Goal: Information Seeking & Learning: Learn about a topic

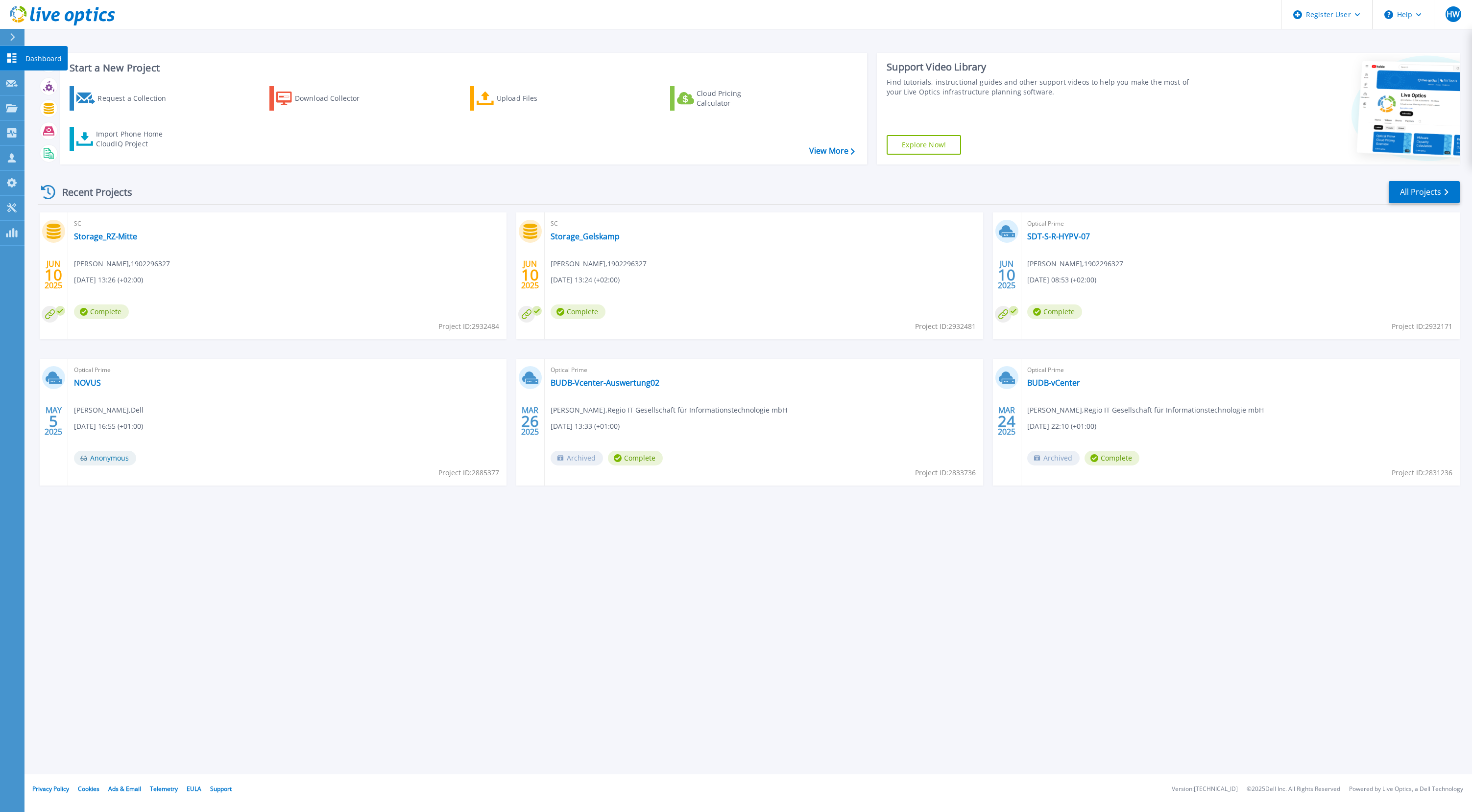
click at [18, 58] on link "Dashboard Dashboard" at bounding box center [12, 58] width 24 height 25
click at [88, 385] on link "NOVUS" at bounding box center [88, 382] width 27 height 10
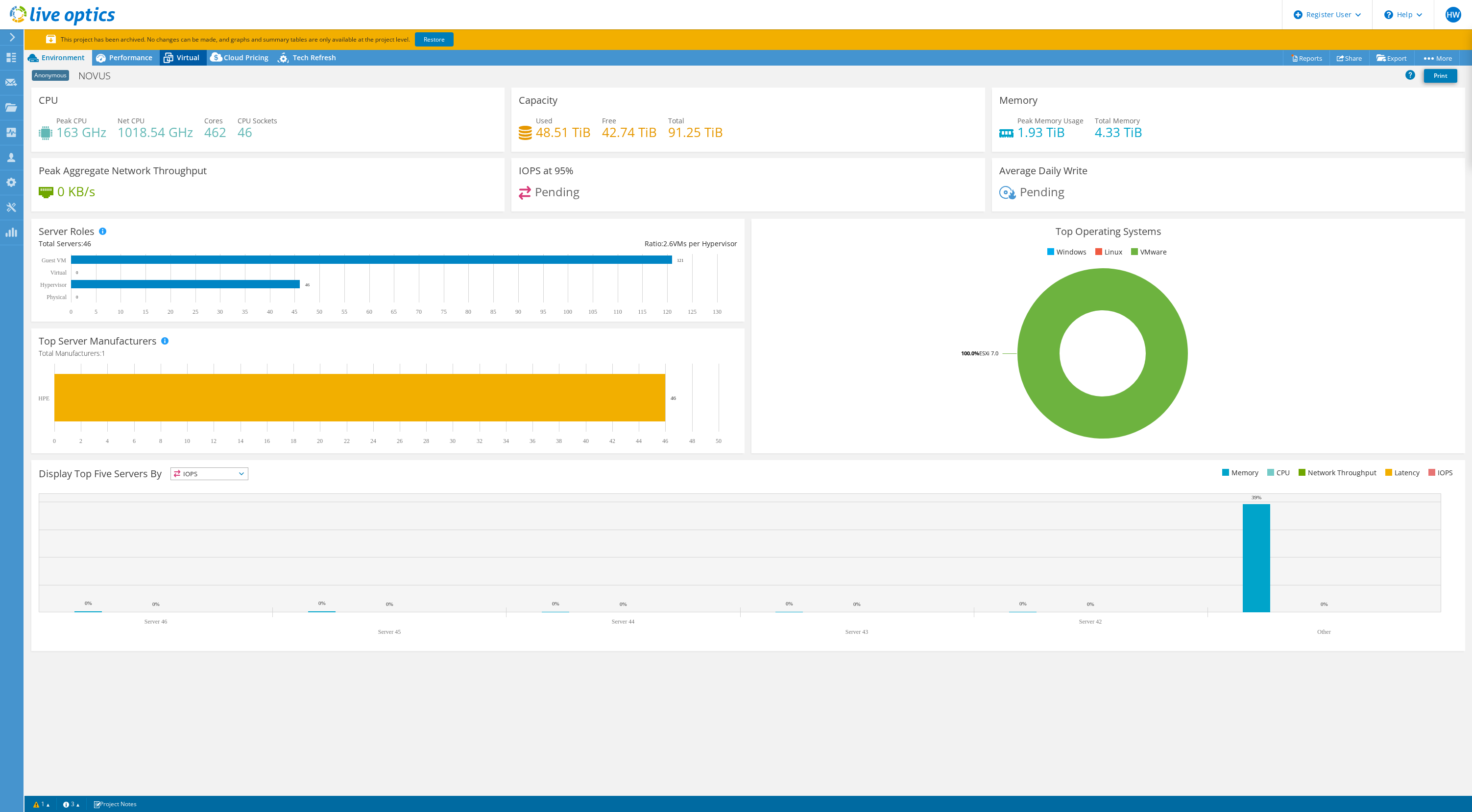
click at [181, 60] on span "Virtual" at bounding box center [187, 58] width 22 height 9
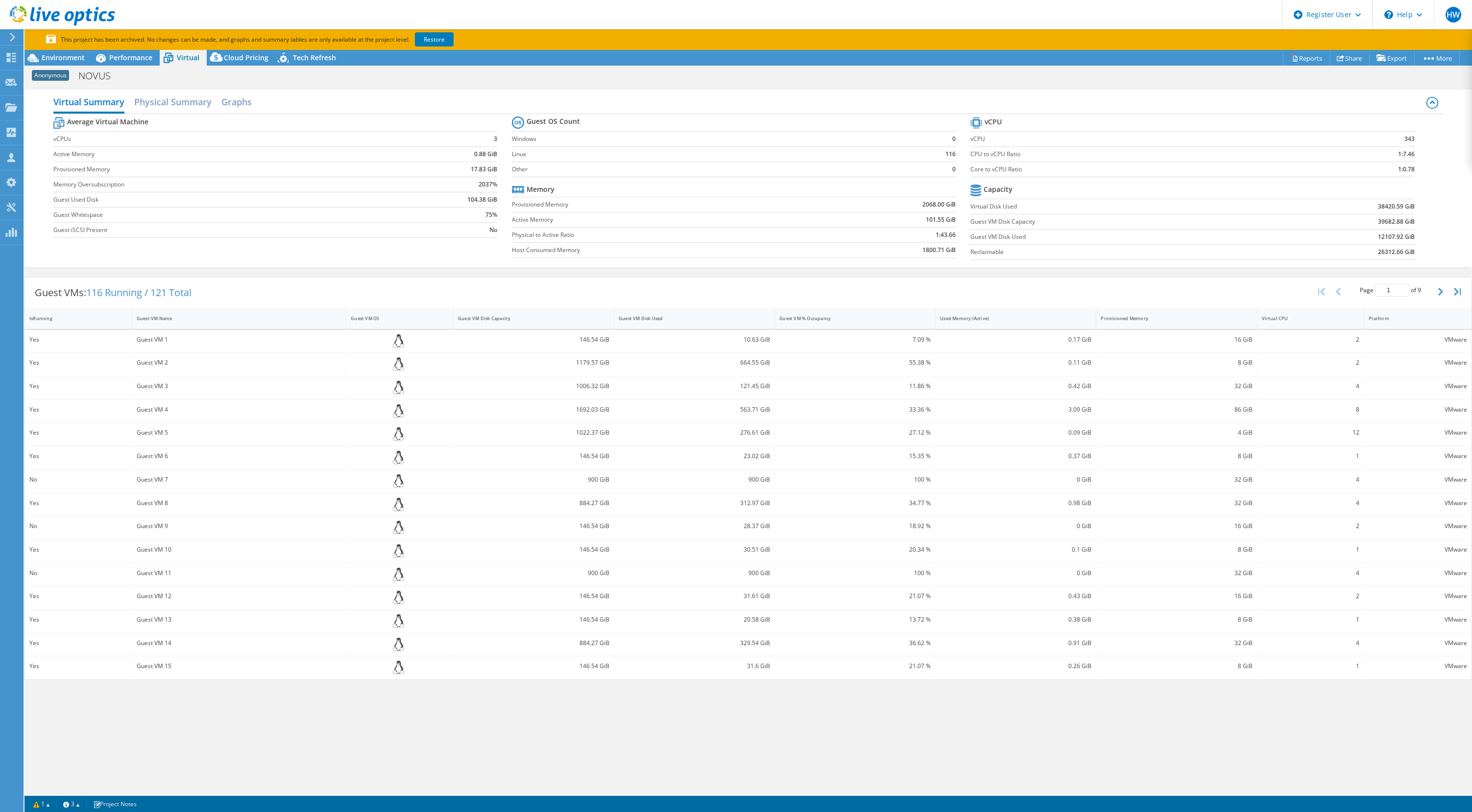
click at [994, 189] on b "Capacity" at bounding box center [998, 189] width 29 height 10
click at [994, 207] on label "Virtual Disk Used" at bounding box center [1115, 207] width 290 height 10
click at [175, 106] on h2 "Physical Summary" at bounding box center [172, 103] width 77 height 22
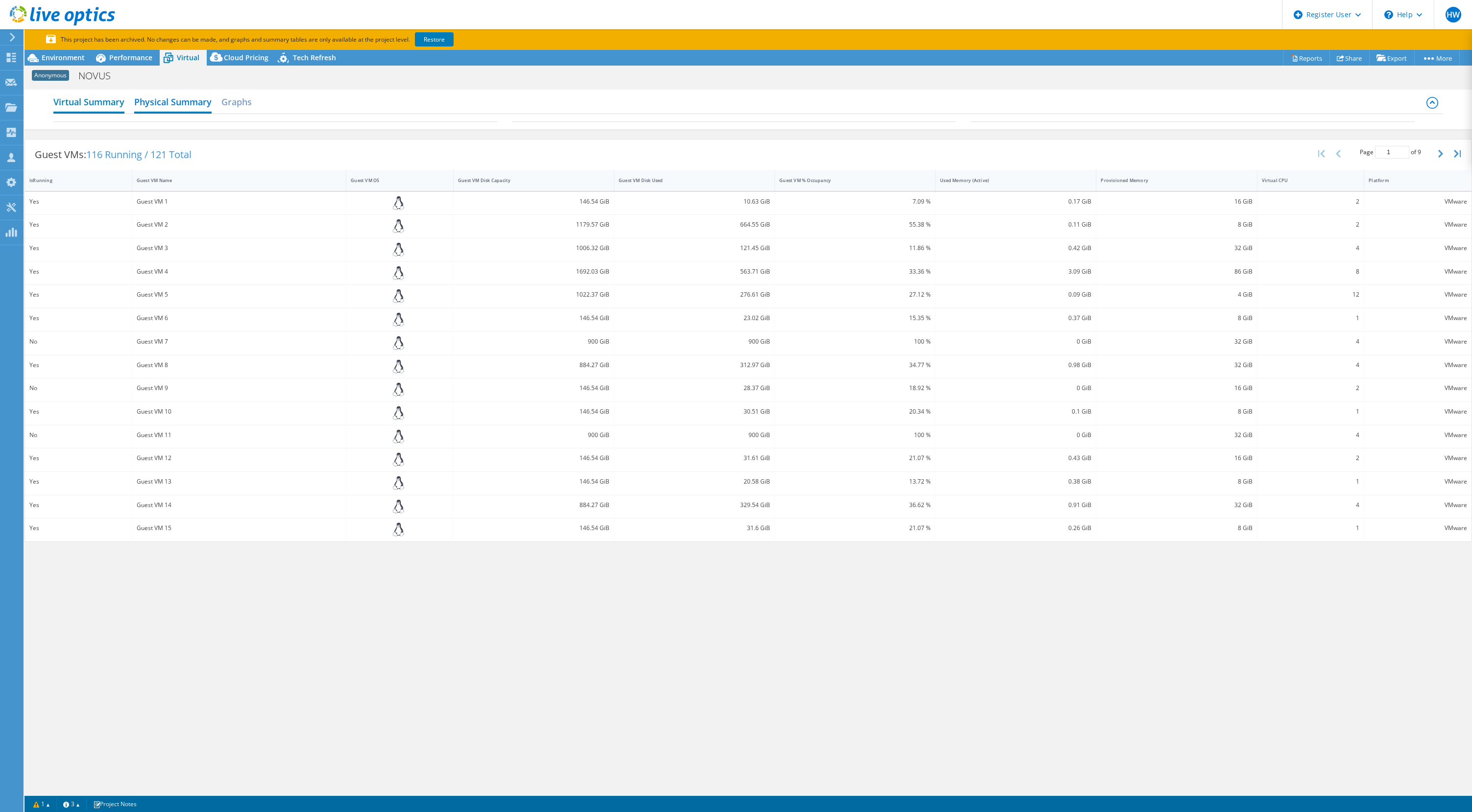
click at [79, 113] on h2 "Virtual Summary" at bounding box center [88, 103] width 71 height 22
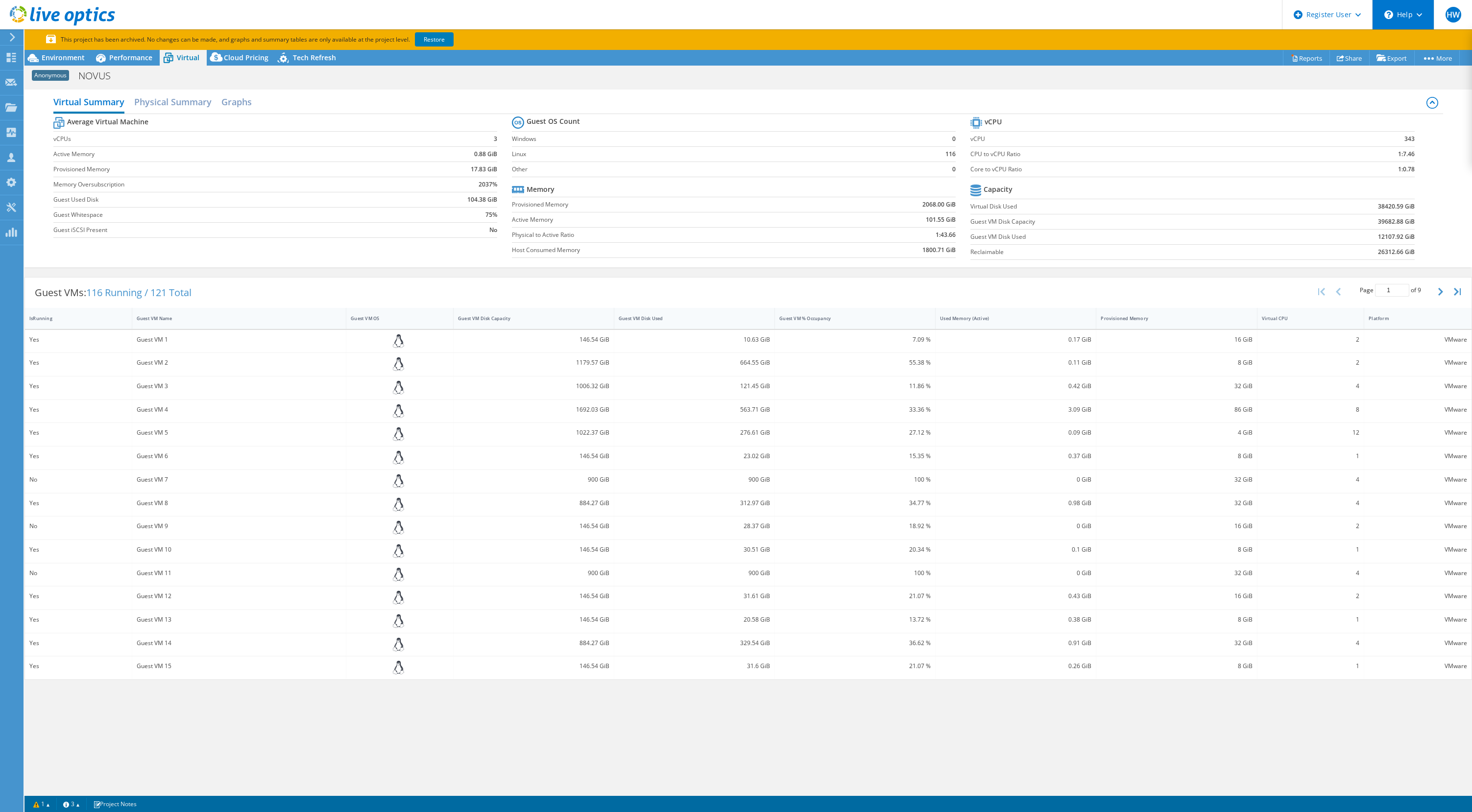
click at [1408, 18] on div "\n Help" at bounding box center [1403, 15] width 62 height 30
click at [1397, 42] on link "Explore Helpful Articles" at bounding box center [1427, 42] width 109 height 24
click at [239, 104] on h2 "Graphs" at bounding box center [236, 103] width 30 height 22
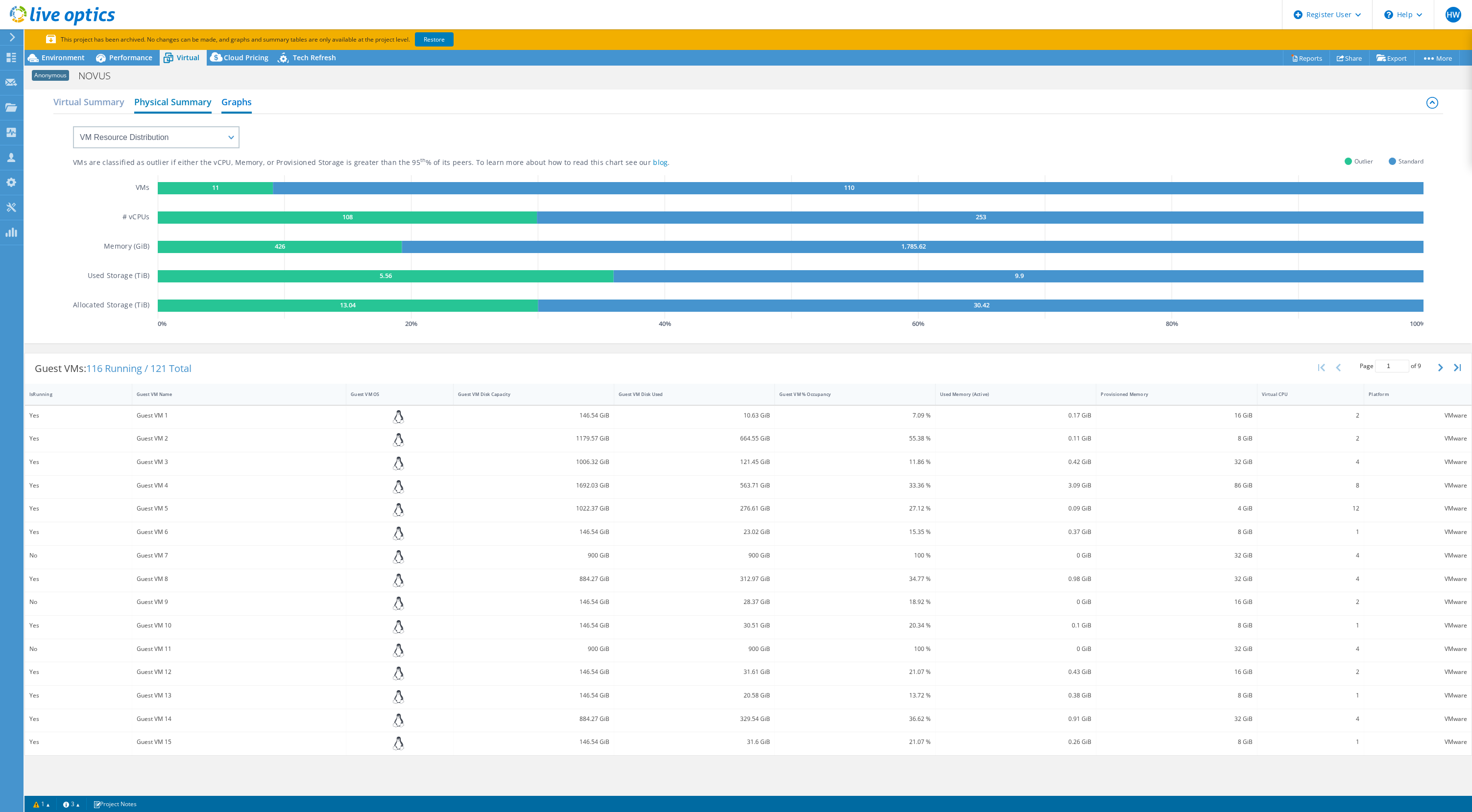
click at [175, 100] on h2 "Physical Summary" at bounding box center [172, 103] width 77 height 22
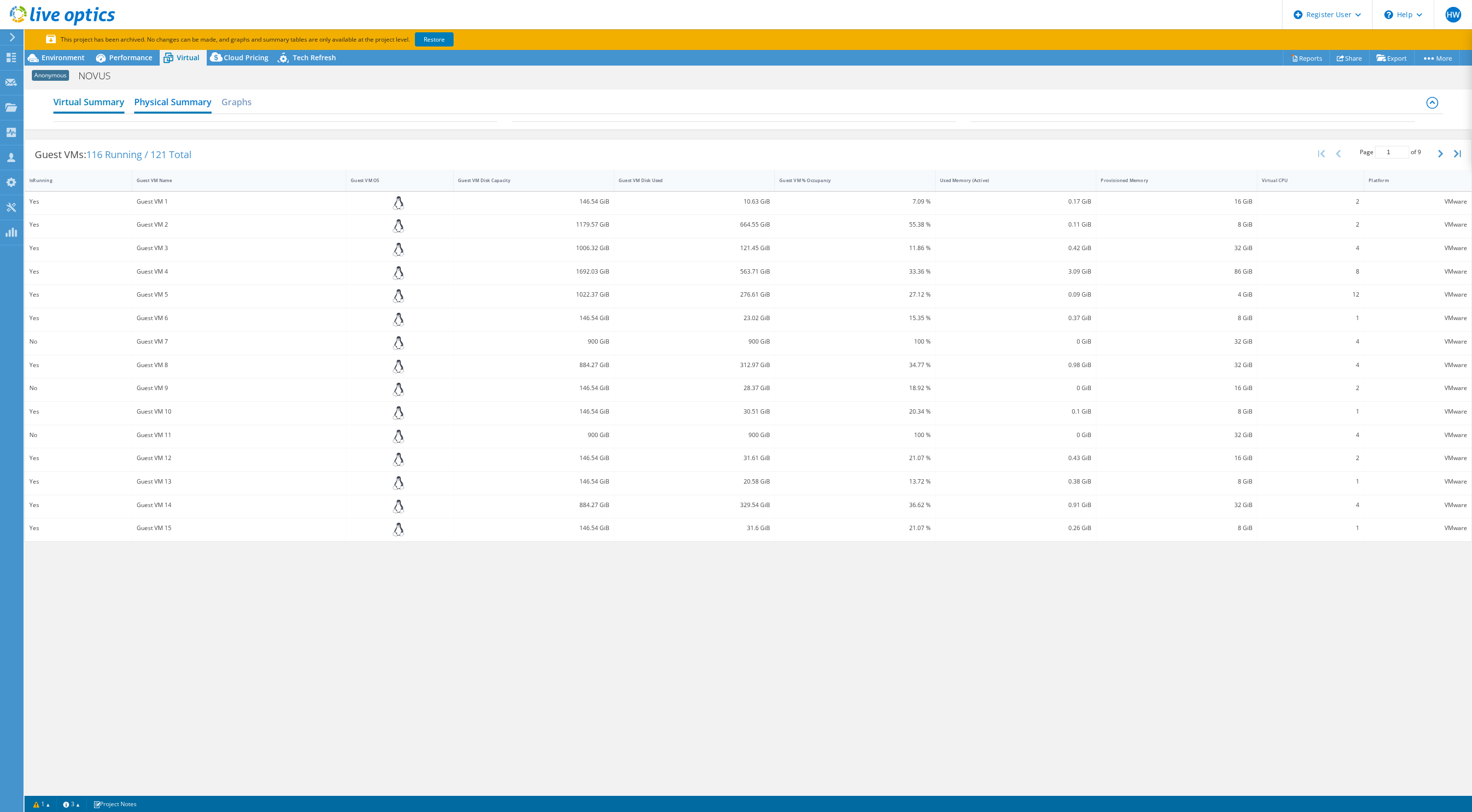
click at [100, 107] on h2 "Virtual Summary" at bounding box center [88, 103] width 71 height 22
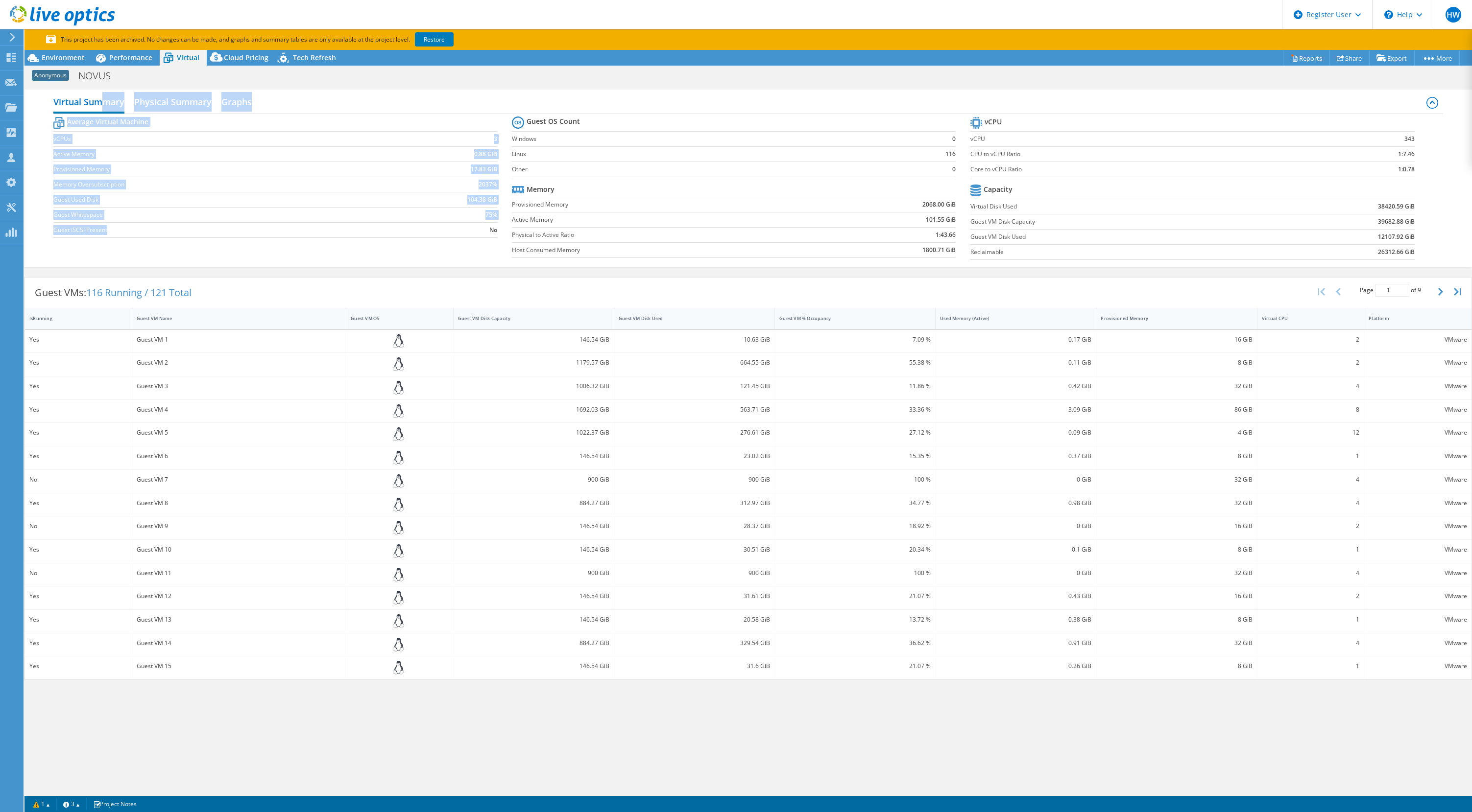
drag, startPoint x: 100, startPoint y: 107, endPoint x: 317, endPoint y: 223, distance: 246.1
click at [317, 223] on div "Virtual Summary Physical Summary Graphs Average Virtual Machine vCPUs 3 Active …" at bounding box center [748, 178] width 1448 height 178
click at [73, 57] on span "Environment" at bounding box center [63, 58] width 43 height 9
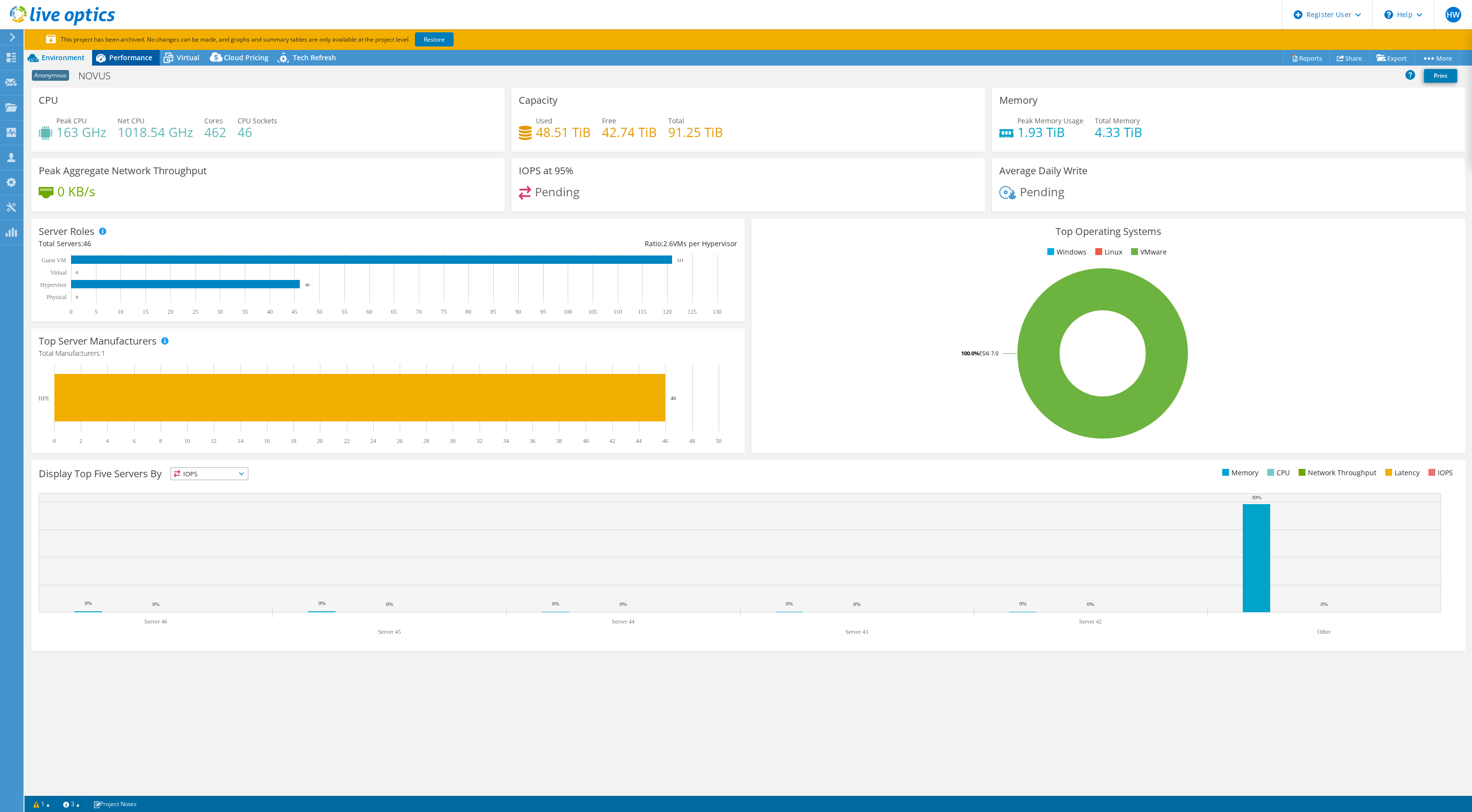
click at [137, 55] on span "Performance" at bounding box center [131, 58] width 43 height 9
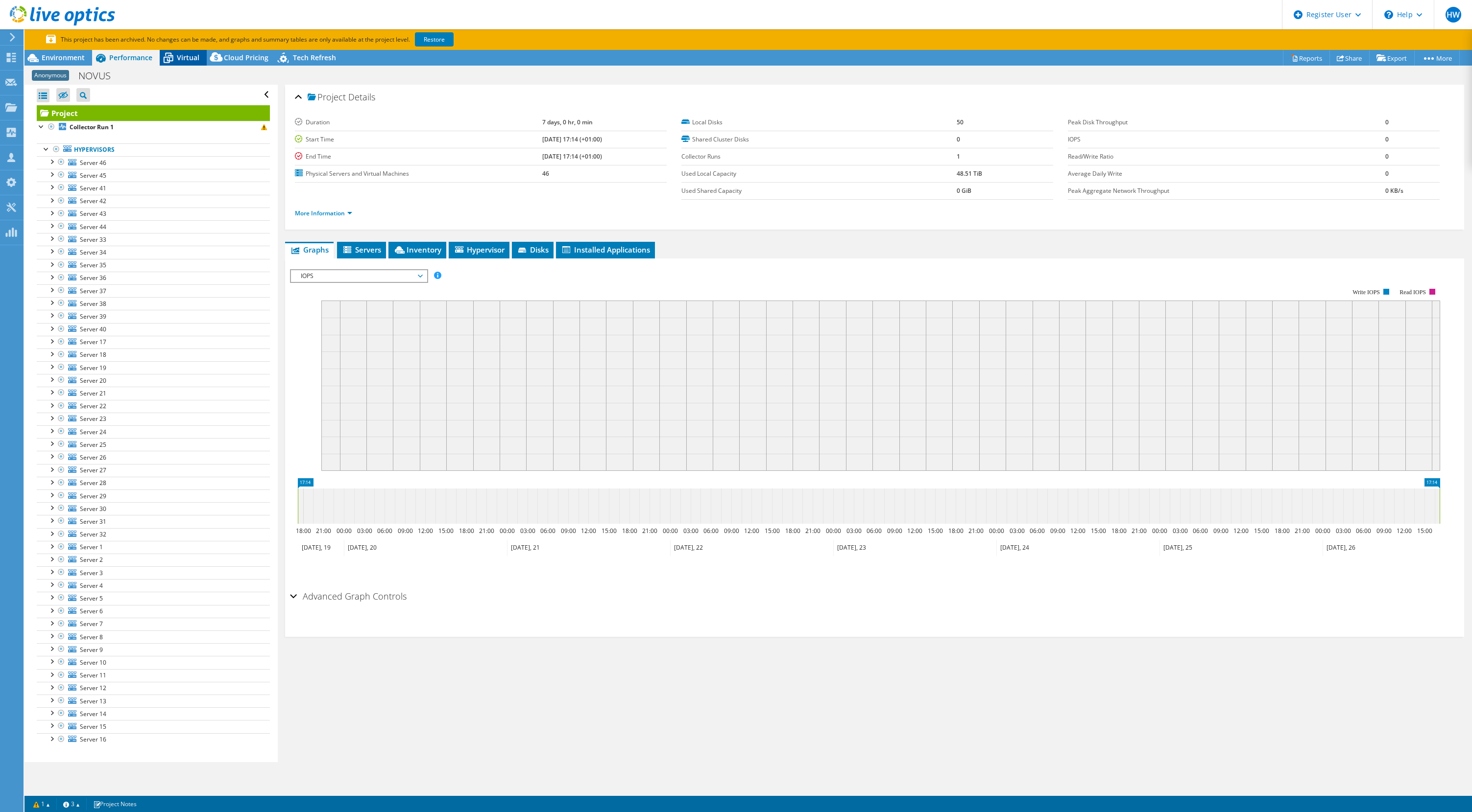
click at [190, 57] on span "Virtual" at bounding box center [187, 58] width 22 height 9
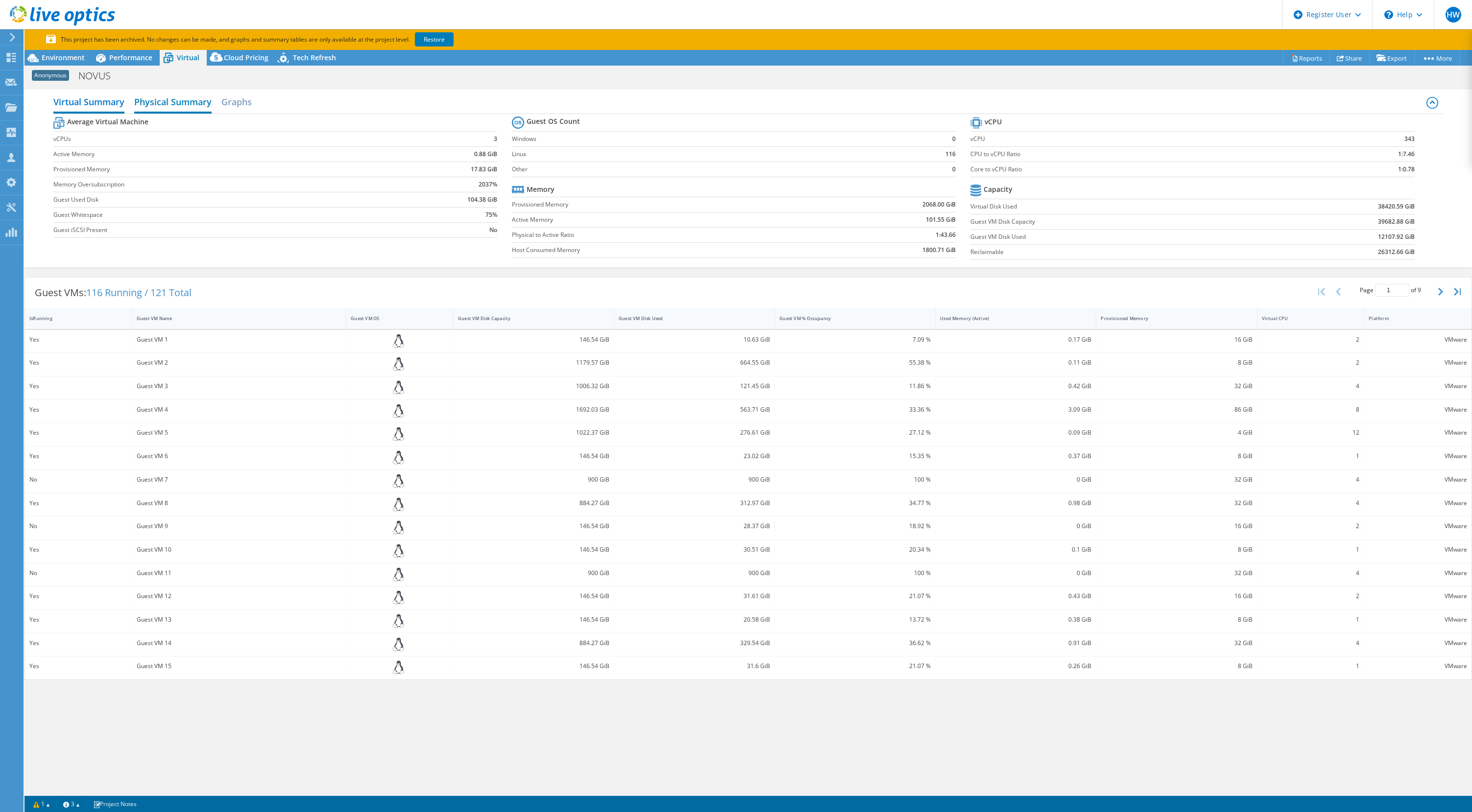
click at [188, 105] on h2 "Physical Summary" at bounding box center [172, 103] width 77 height 22
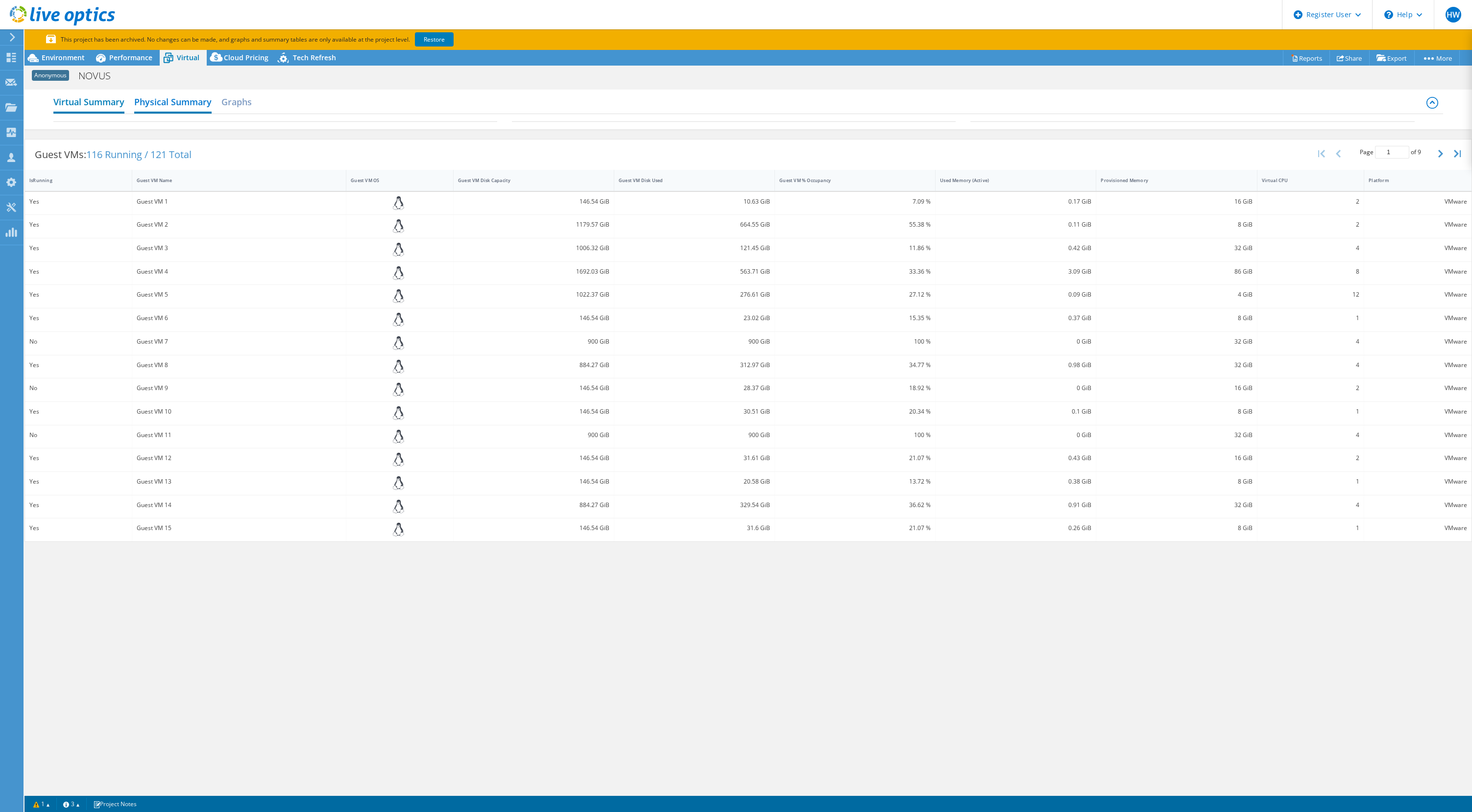
click at [117, 107] on h2 "Virtual Summary" at bounding box center [88, 103] width 71 height 22
